Goal: Information Seeking & Learning: Find specific fact

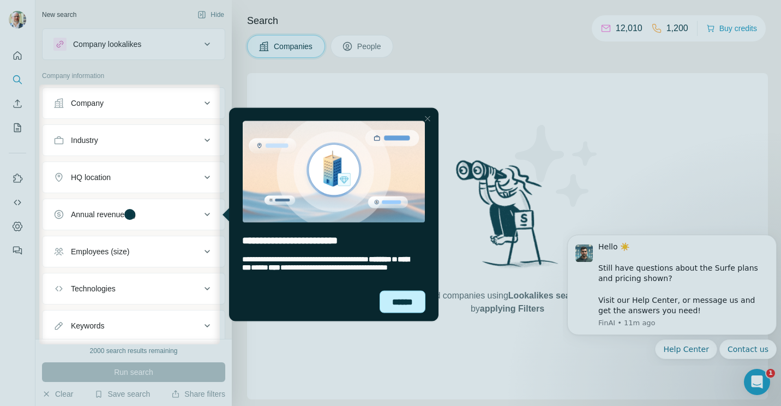
click at [399, 302] on div "******" at bounding box center [403, 301] width 46 height 22
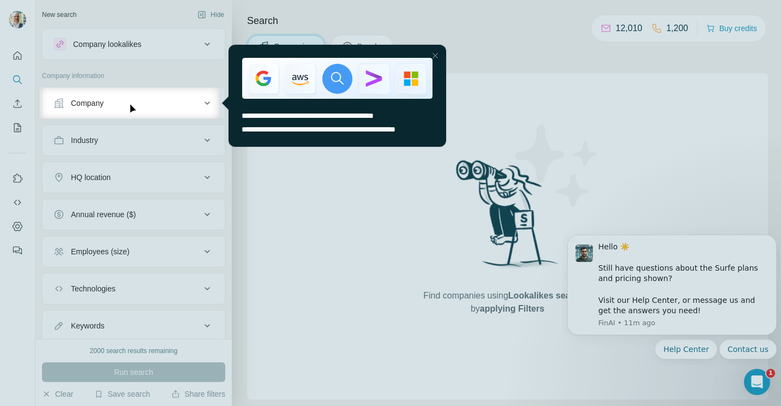
click at [395, 130] on span "**********" at bounding box center [319, 129] width 154 height 8
click at [411, 75] on img "entering tooltip" at bounding box center [337, 78] width 190 height 41
click at [277, 64] on img "entering tooltip" at bounding box center [337, 78] width 190 height 41
click at [266, 133] on span "**********" at bounding box center [319, 129] width 154 height 8
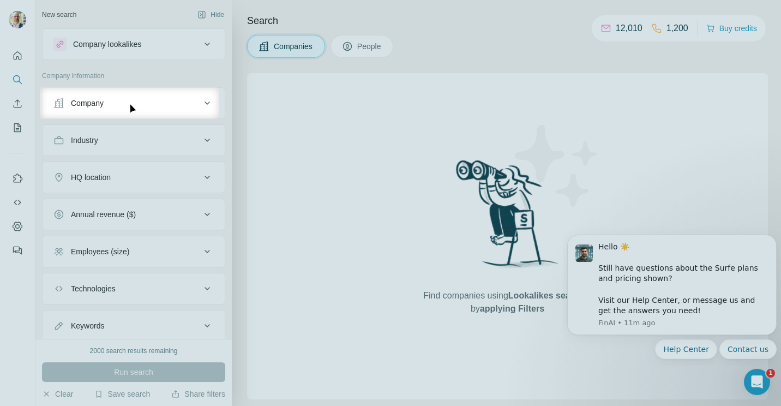
click at [119, 105] on div "Company" at bounding box center [126, 103] width 147 height 11
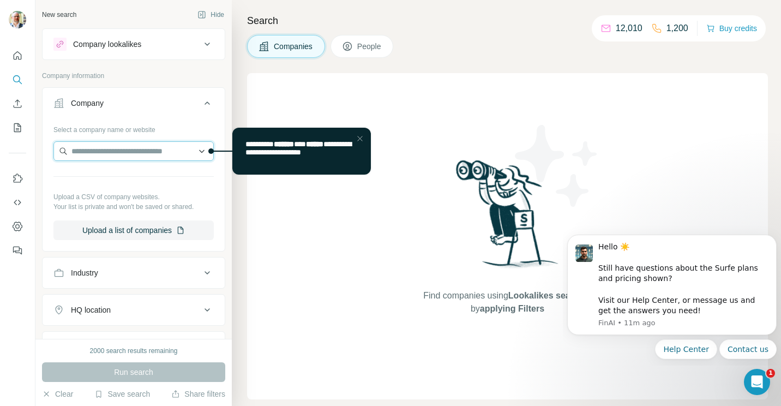
click at [120, 152] on input "text" at bounding box center [133, 151] width 160 height 20
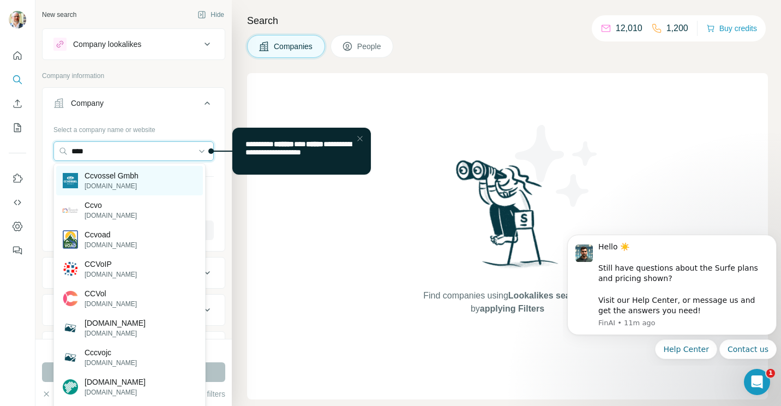
type input "****"
click at [114, 185] on p "[DOMAIN_NAME]" at bounding box center [112, 186] width 54 height 10
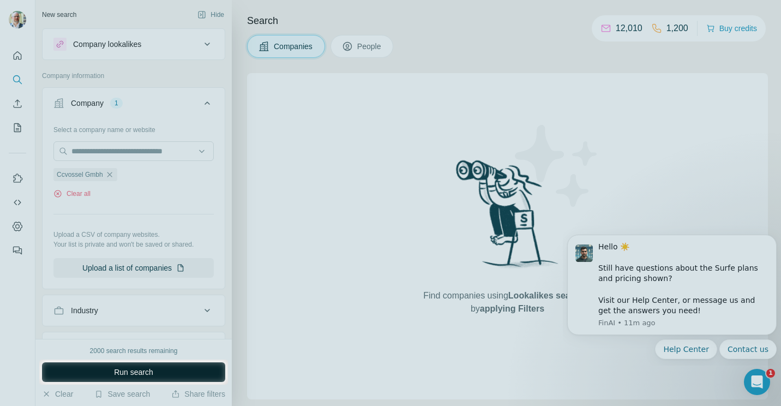
click at [133, 373] on span "Run search" at bounding box center [133, 372] width 39 height 11
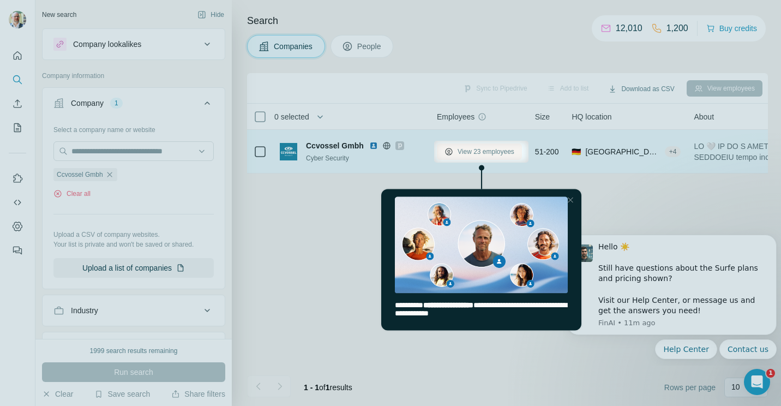
click at [485, 150] on span "View 23 employees" at bounding box center [486, 152] width 57 height 10
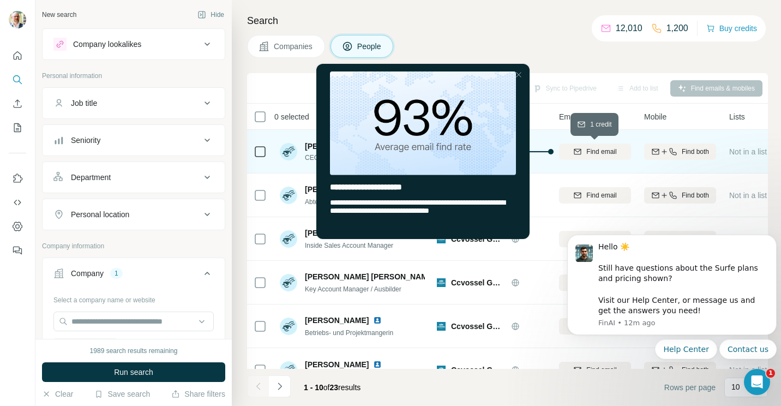
click at [597, 153] on span "Find email" at bounding box center [601, 152] width 30 height 10
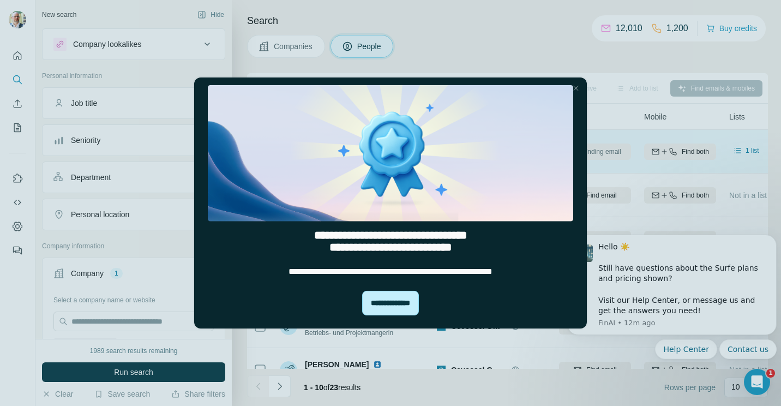
click at [388, 309] on div "**********" at bounding box center [390, 303] width 57 height 25
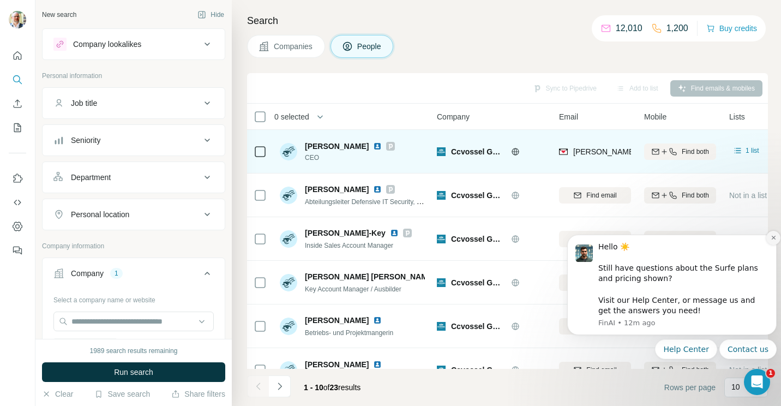
click at [773, 239] on icon "Dismiss notification" at bounding box center [774, 238] width 6 height 6
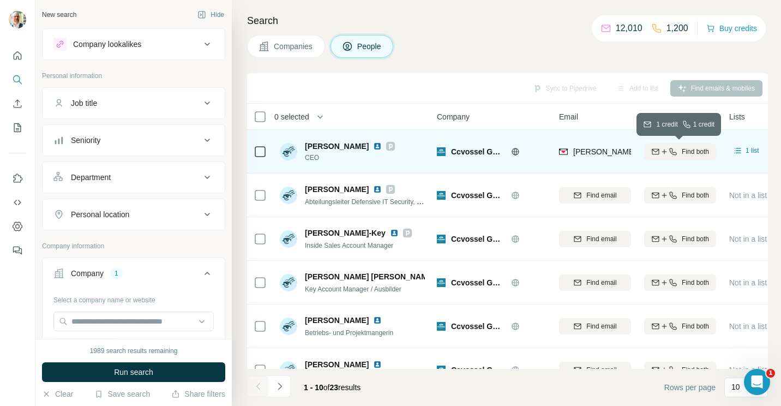
click at [680, 157] on button "Find both" at bounding box center [680, 151] width 72 height 16
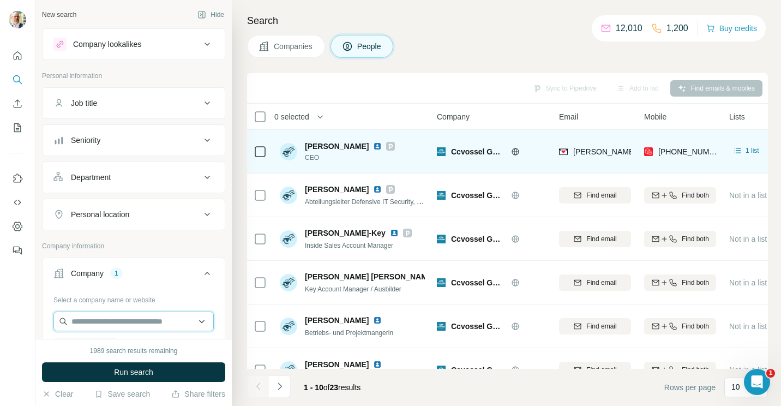
click at [133, 325] on input "text" at bounding box center [133, 321] width 160 height 20
type input "**********"
click at [14, 58] on icon "Quick start" at bounding box center [17, 55] width 11 height 11
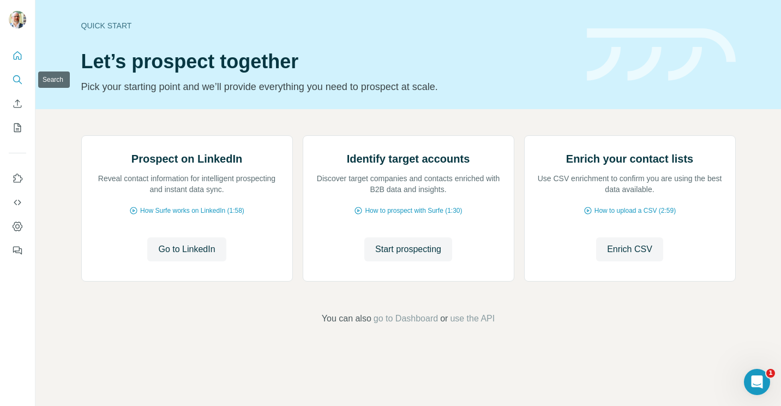
click at [17, 75] on icon "Search" at bounding box center [16, 78] width 7 height 7
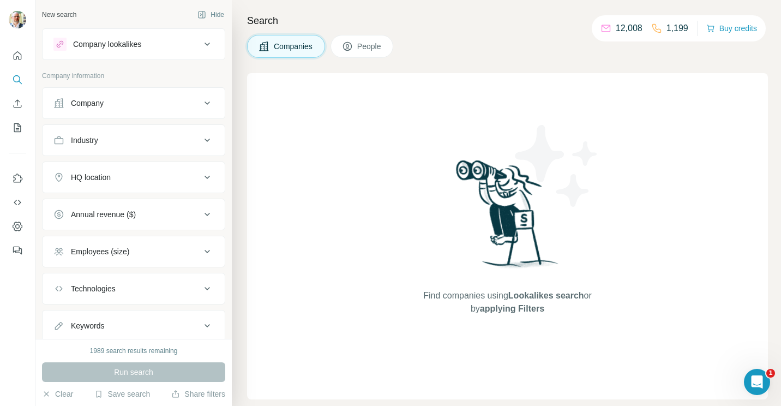
click at [111, 116] on button "Company" at bounding box center [134, 103] width 182 height 26
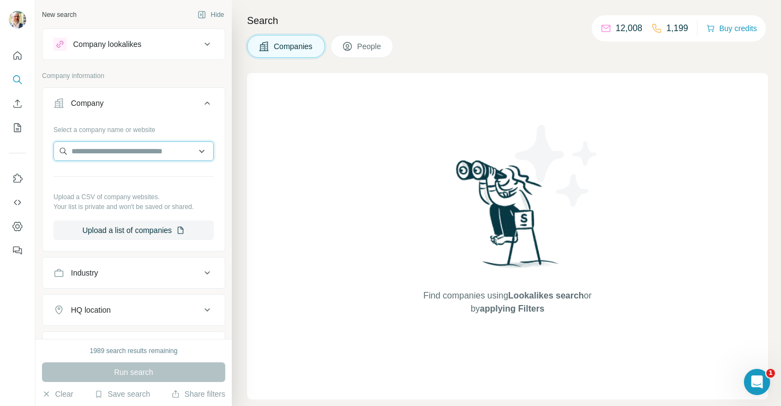
click at [107, 151] on input "text" at bounding box center [133, 151] width 160 height 20
type input "**********"
click at [107, 151] on input "**********" at bounding box center [133, 151] width 160 height 20
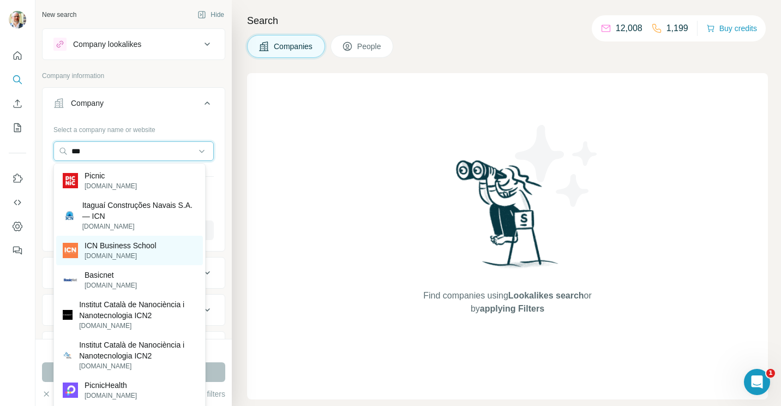
type input "***"
click at [121, 240] on p "ICN Business School" at bounding box center [121, 245] width 72 height 11
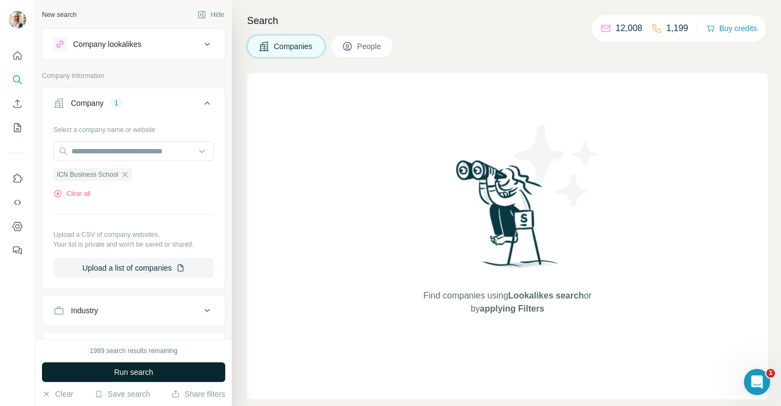
click at [123, 369] on span "Run search" at bounding box center [133, 372] width 39 height 11
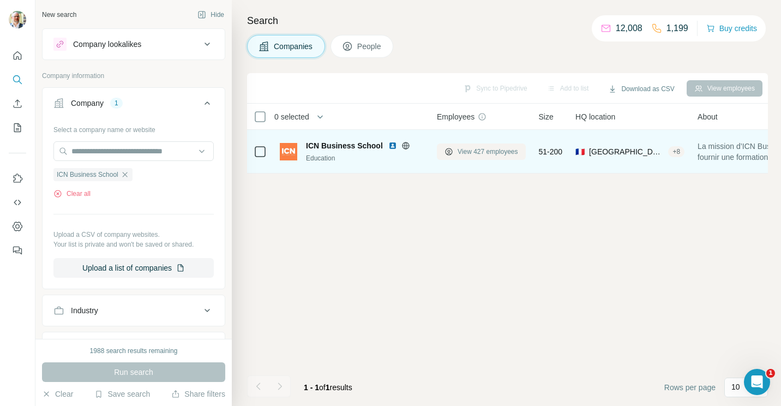
click at [494, 152] on span "View 427 employees" at bounding box center [488, 152] width 61 height 10
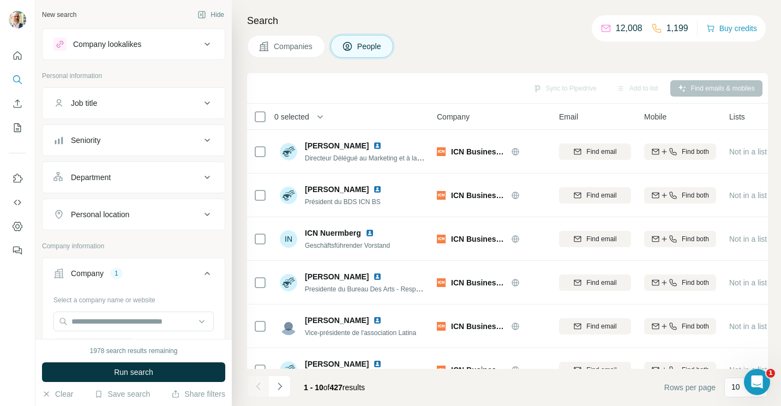
click at [369, 51] on span "People" at bounding box center [369, 46] width 25 height 11
click at [302, 51] on span "Companies" at bounding box center [294, 46] width 40 height 11
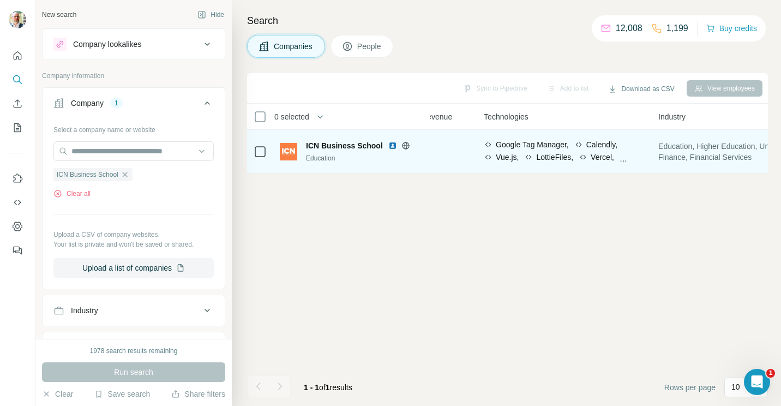
scroll to position [0, 560]
click at [539, 152] on div "LottieFiles," at bounding box center [547, 157] width 49 height 11
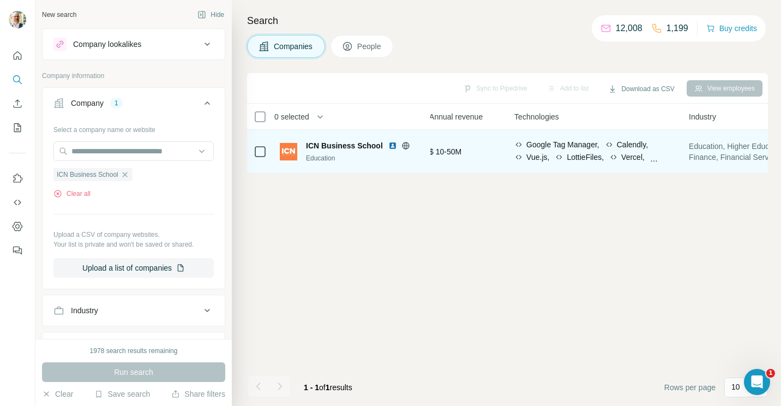
scroll to position [0, 530]
click at [328, 147] on span "ICN Business School" at bounding box center [344, 145] width 77 height 11
click at [616, 153] on icon at bounding box center [612, 157] width 9 height 9
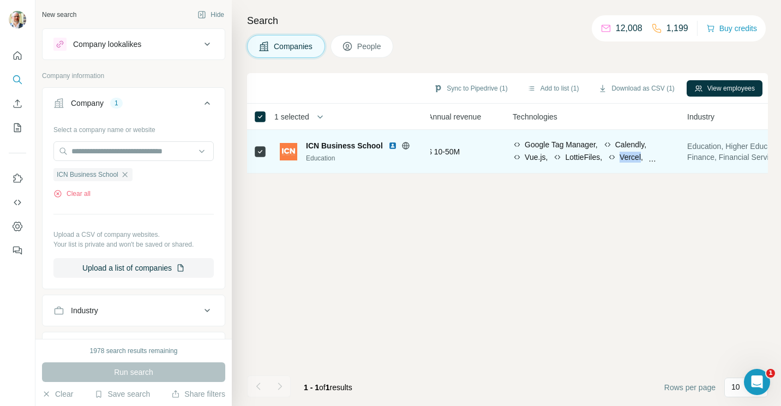
click at [616, 153] on icon at bounding box center [612, 157] width 9 height 9
click at [403, 145] on icon at bounding box center [405, 145] width 7 height 1
click at [346, 146] on span "ICN Business School" at bounding box center [344, 145] width 77 height 11
click at [289, 157] on img at bounding box center [288, 151] width 17 height 17
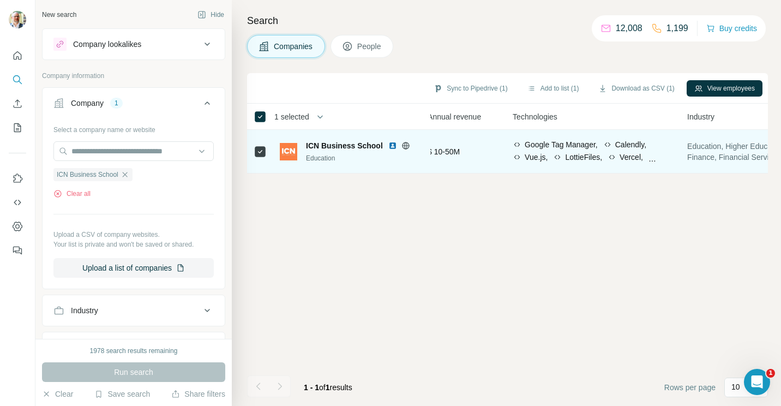
click at [289, 157] on img at bounding box center [288, 151] width 17 height 17
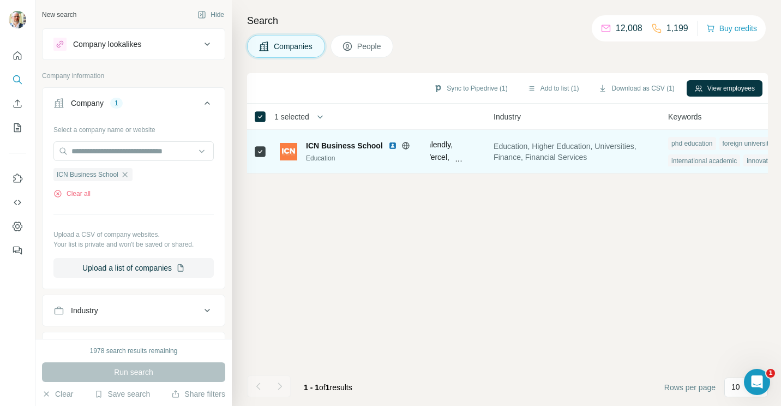
scroll to position [0, 699]
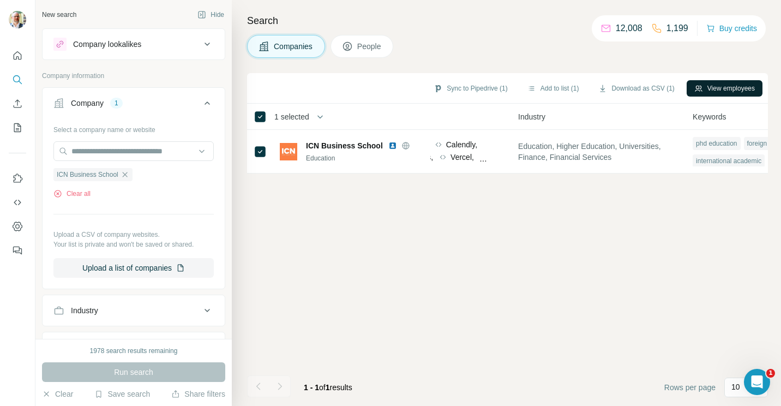
click at [712, 87] on button "View employees" at bounding box center [725, 88] width 76 height 16
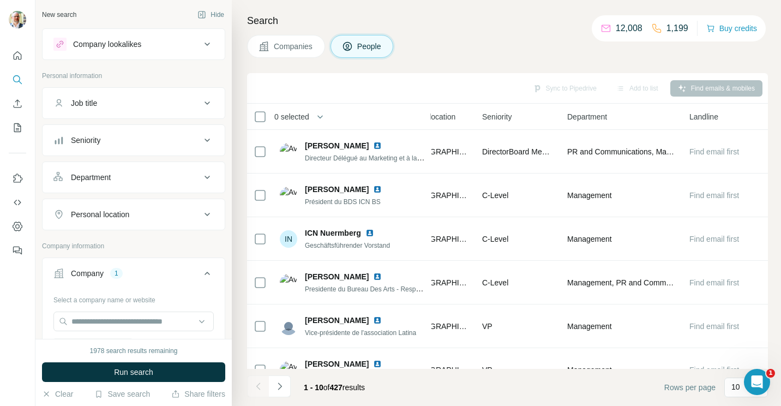
scroll to position [0, 423]
click at [557, 93] on div "Sync to Pipedrive Add to list Find emails & mobiles" at bounding box center [508, 88] width 510 height 19
click at [642, 92] on div "Add to list" at bounding box center [637, 88] width 57 height 16
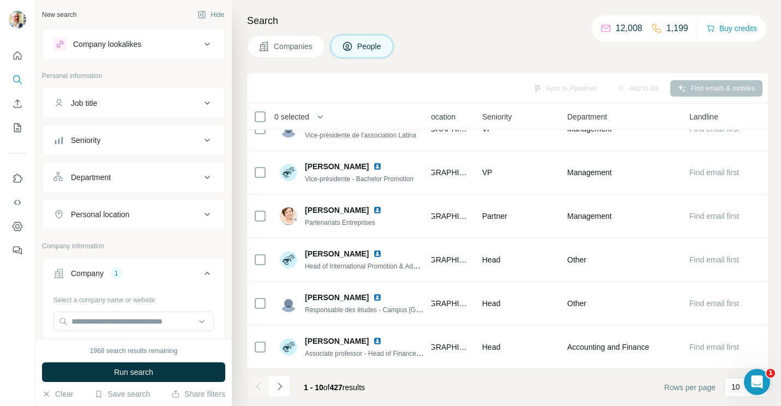
scroll to position [0, 423]
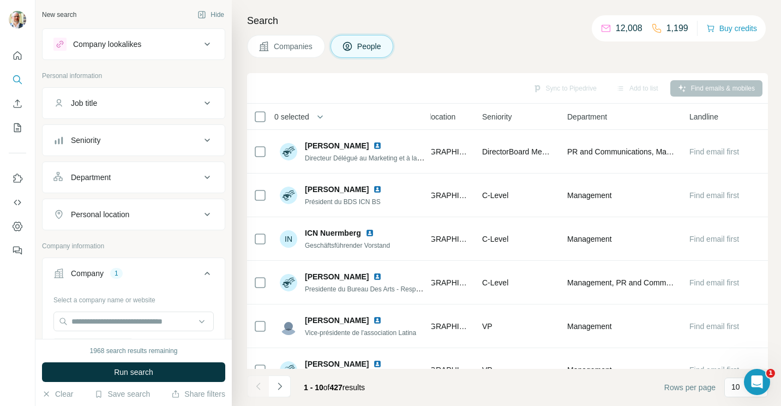
click at [205, 176] on icon at bounding box center [207, 177] width 5 height 3
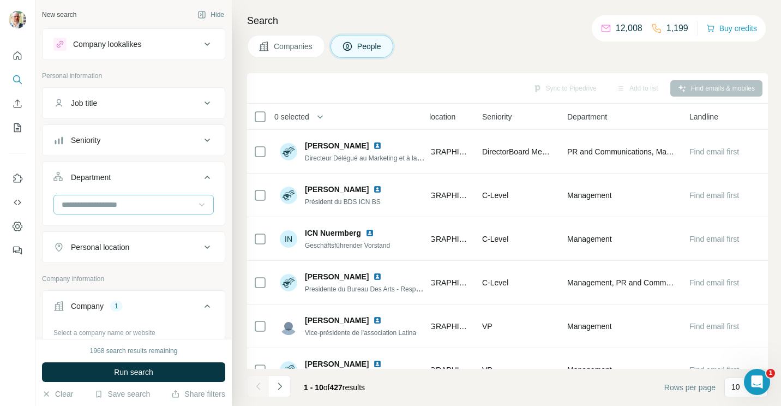
click at [196, 203] on icon at bounding box center [201, 204] width 11 height 11
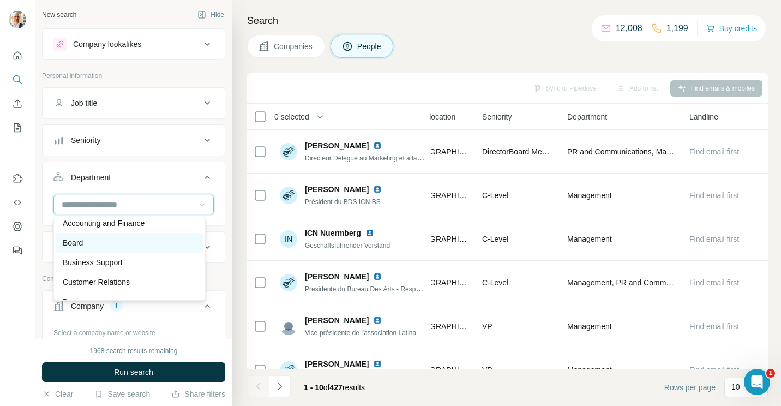
scroll to position [0, 0]
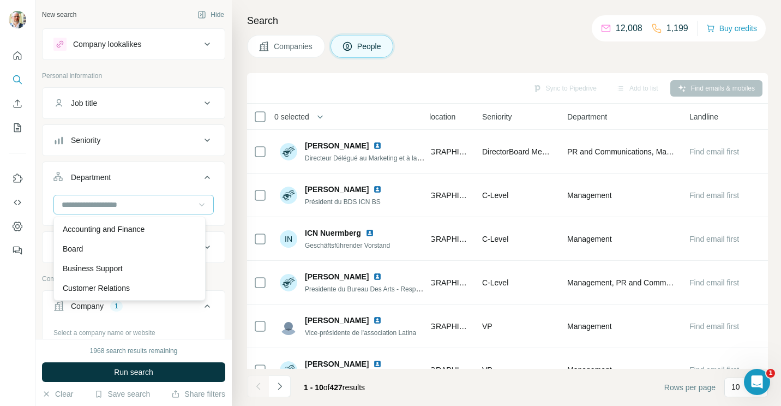
click at [196, 208] on icon at bounding box center [201, 204] width 11 height 11
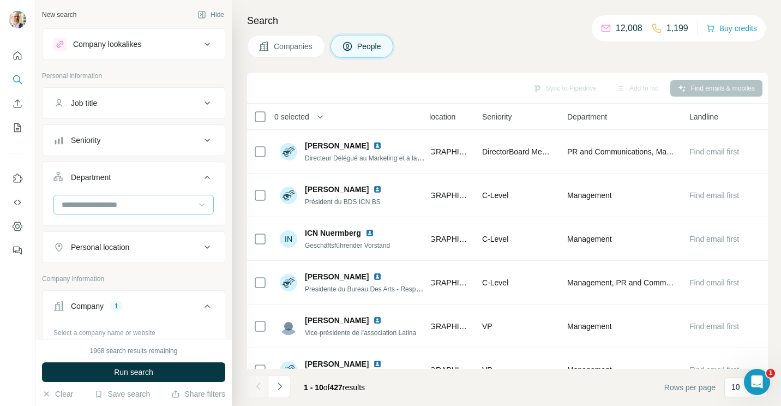
click at [191, 242] on div "Personal location" at bounding box center [126, 247] width 147 height 11
click at [161, 273] on input "text" at bounding box center [133, 275] width 160 height 20
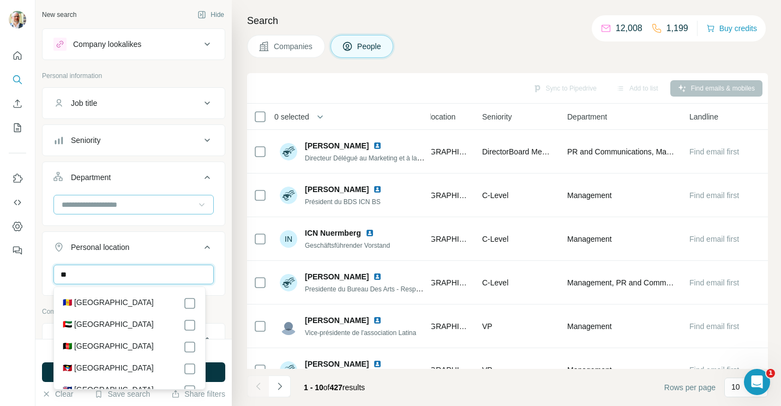
type input "*"
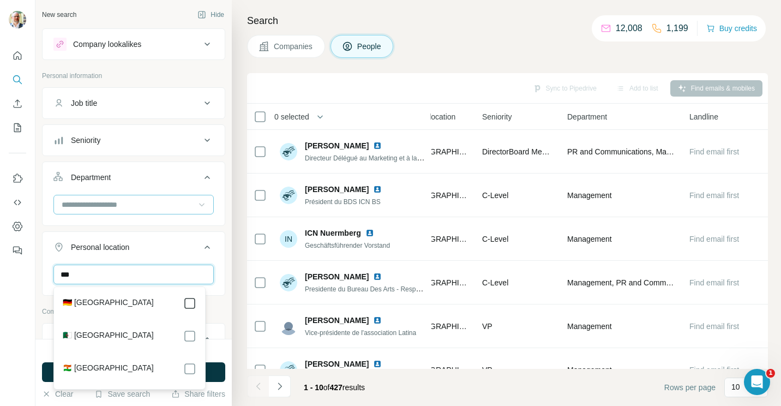
type input "***"
click at [202, 253] on icon at bounding box center [207, 247] width 13 height 13
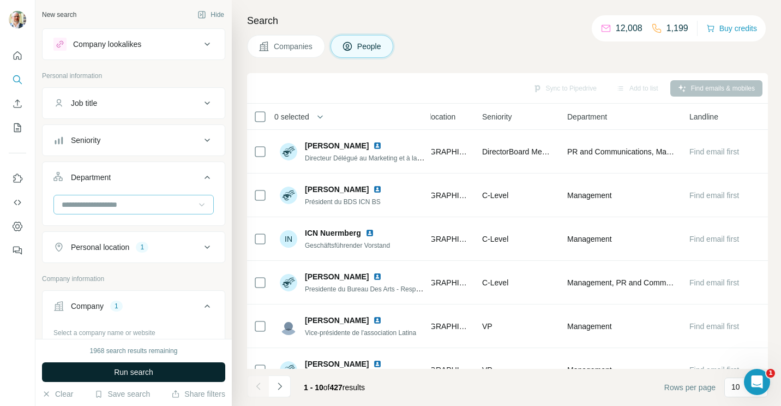
click at [160, 365] on button "Run search" at bounding box center [133, 372] width 183 height 20
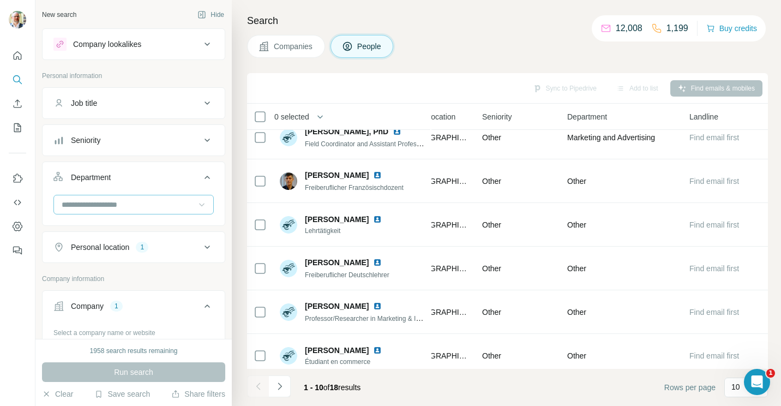
scroll to position [203, 423]
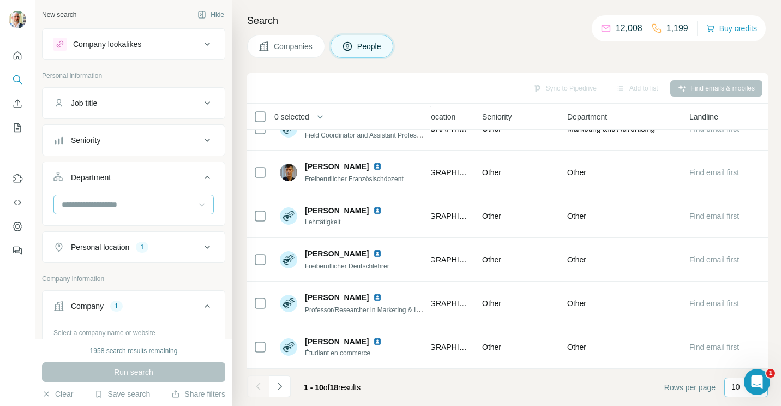
click at [740, 389] on p "10" at bounding box center [735, 386] width 9 height 11
click at [743, 304] on div "60" at bounding box center [746, 303] width 25 height 11
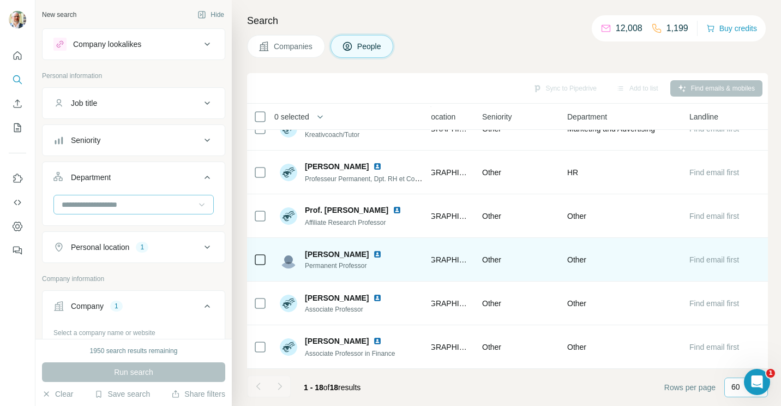
click at [706, 257] on span "Find email first" at bounding box center [714, 259] width 50 height 9
click at [382, 250] on img at bounding box center [377, 254] width 9 height 9
